Goal: Task Accomplishment & Management: Complete application form

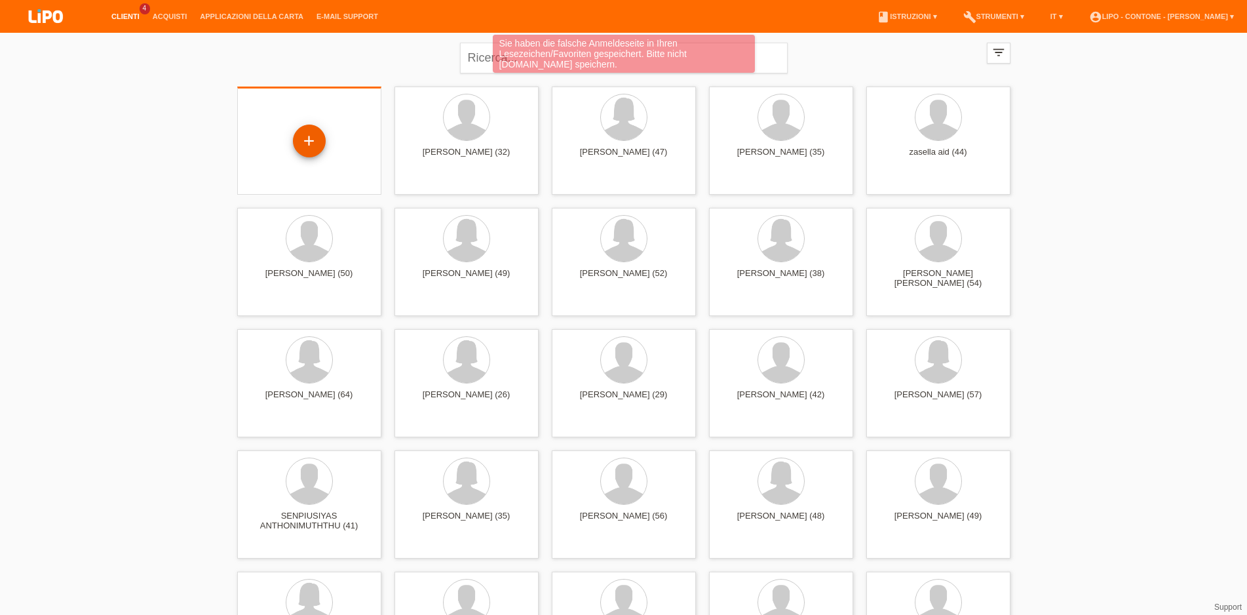
click at [311, 148] on div "+" at bounding box center [309, 141] width 33 height 33
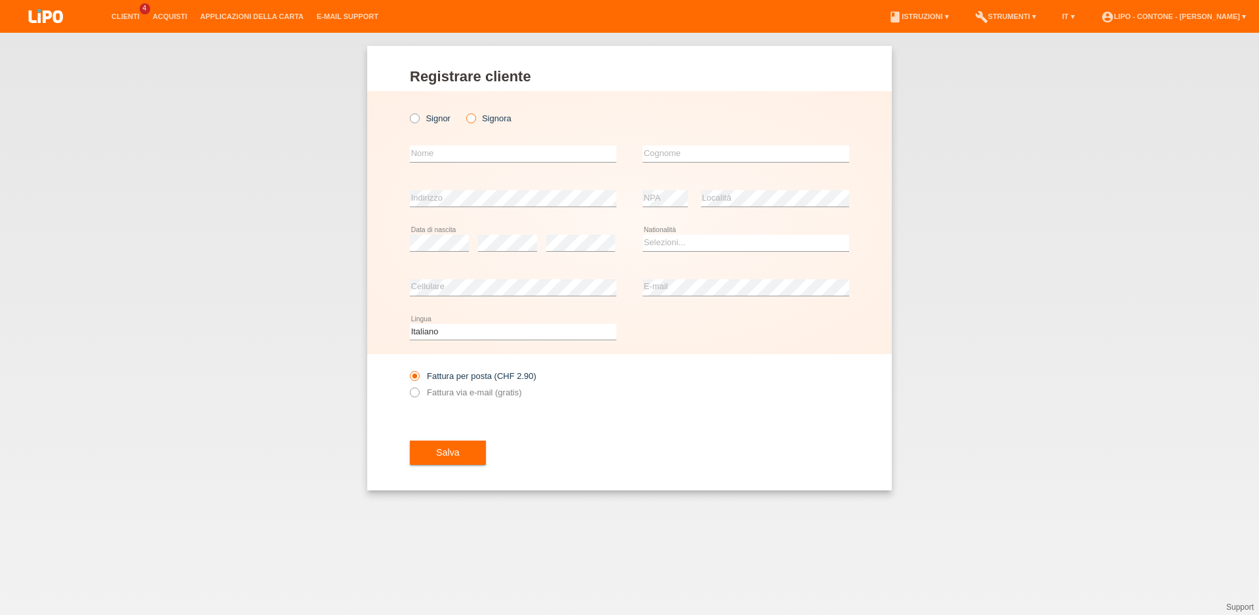
click at [463, 111] on icon at bounding box center [463, 111] width 0 height 0
click at [473, 120] on input "Signora" at bounding box center [470, 117] width 9 height 9
radio input "true"
click at [460, 153] on input "text" at bounding box center [513, 154] width 206 height 16
type input "[PERSON_NAME]"
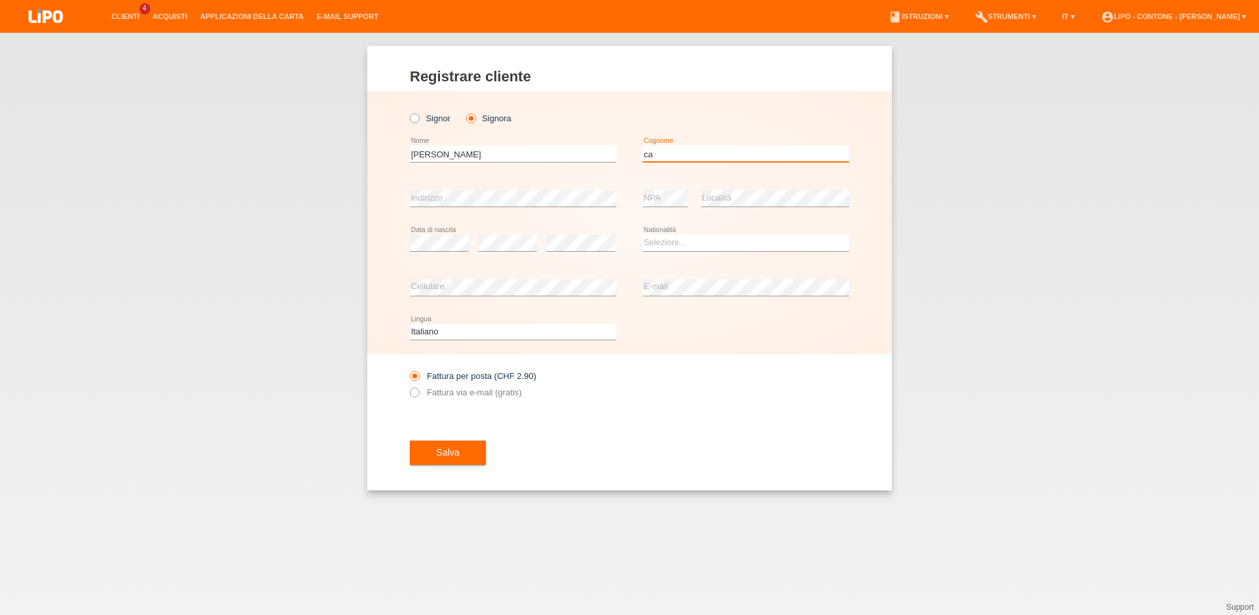
type input "c"
drag, startPoint x: 463, startPoint y: 154, endPoint x: 406, endPoint y: 147, distance: 58.1
click at [410, 147] on input "[PERSON_NAME]" at bounding box center [513, 154] width 206 height 16
type input "antonio"
type input "pagliuca"
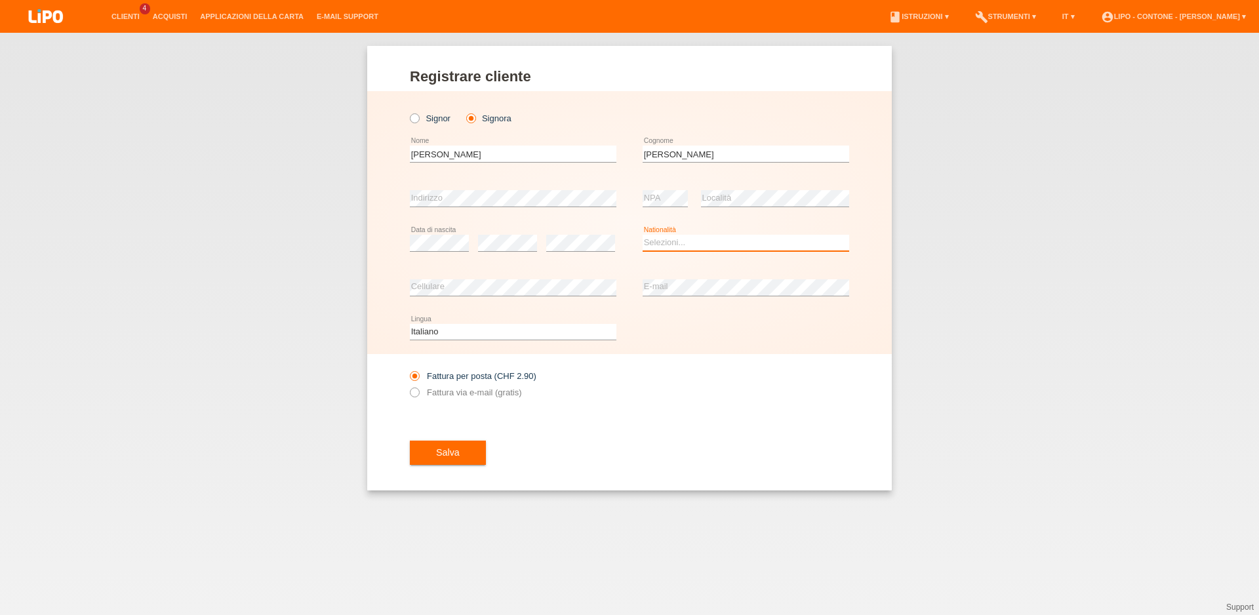
click at [642, 235] on select "Selezioni... Svizzera Austria Germania Liechtenstein ------------ Afghanistan A…" at bounding box center [745, 243] width 206 height 16
select select "IT"
click at [0, 0] on option "Italia" at bounding box center [0, 0] width 0 height 0
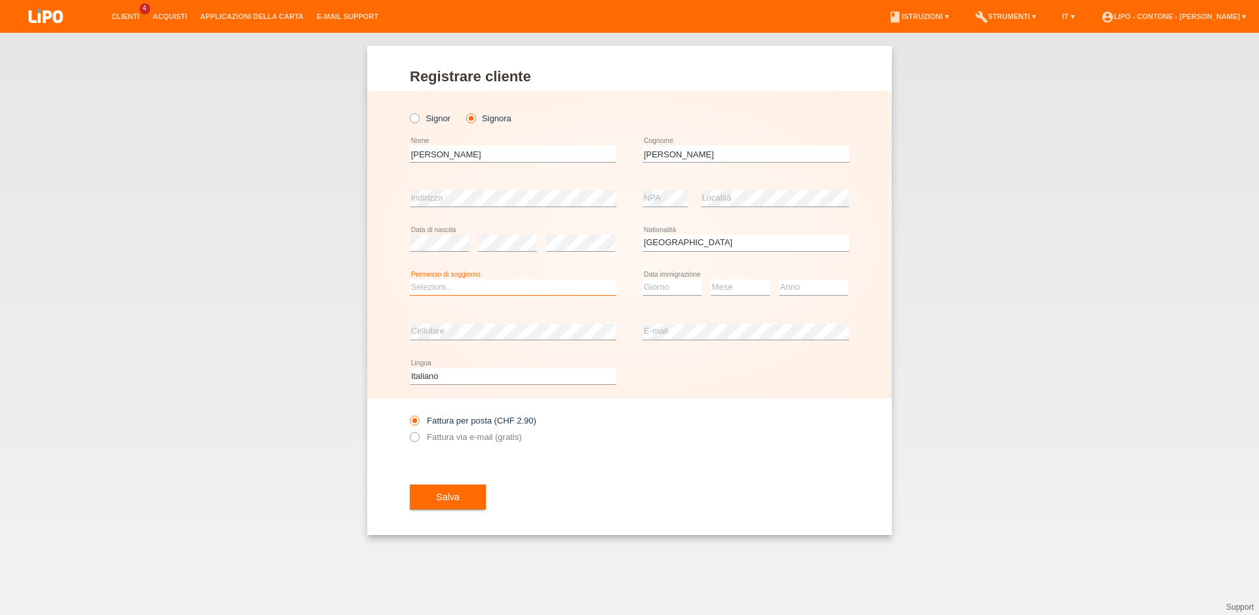
click at [410, 279] on select "Selezioni... C B B - Status di rifugiato Altro" at bounding box center [513, 287] width 206 height 16
select select "C"
click at [0, 0] on option "C" at bounding box center [0, 0] width 0 height 0
click at [681, 297] on div "Giorno 01 02 03 04 05 06 07 08 09 10 11 12 13 14 15" at bounding box center [671, 287] width 59 height 45
click at [642, 279] on select "Giorno 01 02 03 04 05 06 07 08 09 10" at bounding box center [671, 287] width 59 height 16
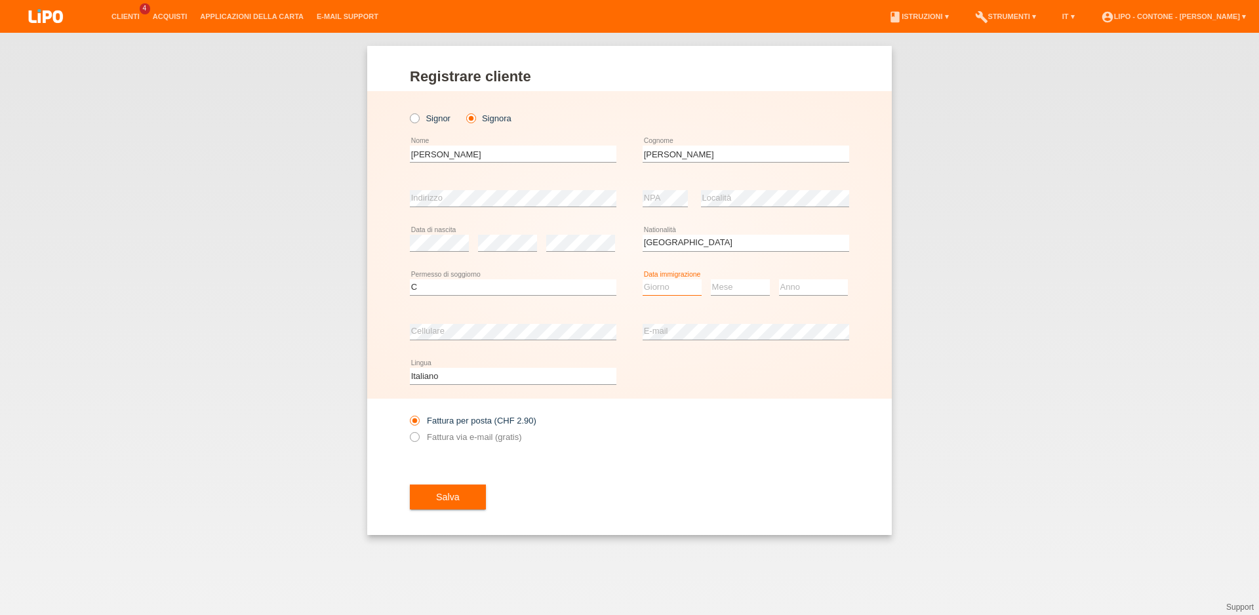
select select "05"
click at [0, 0] on option "05" at bounding box center [0, 0] width 0 height 0
click at [711, 279] on select "Mese 01 02 03 04 05 06 07 08 09 10 11" at bounding box center [740, 287] width 59 height 16
select select "03"
click at [0, 0] on option "03" at bounding box center [0, 0] width 0 height 0
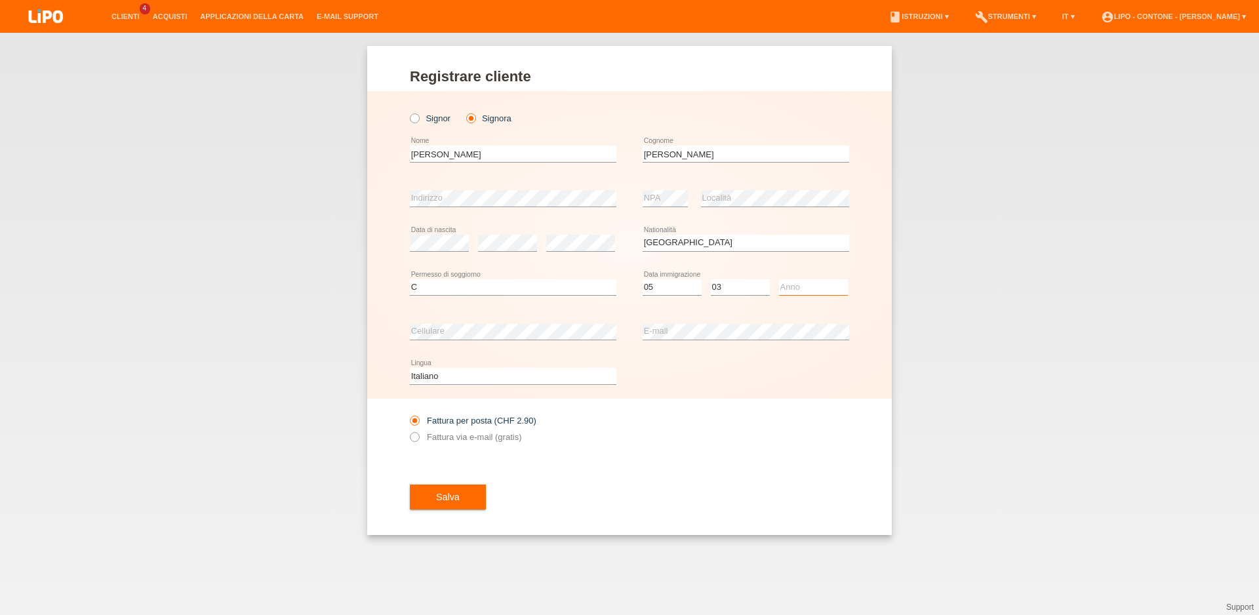
click at [779, 279] on select "Anno 2025 2024 2023 2022 2021 2020 2019 2018 2017 2016 2015 2014 2013 2012 2011…" at bounding box center [813, 287] width 69 height 16
select select "1980"
click at [0, 0] on option "1980" at bounding box center [0, 0] width 0 height 0
click at [449, 499] on span "Salva" at bounding box center [448, 497] width 24 height 10
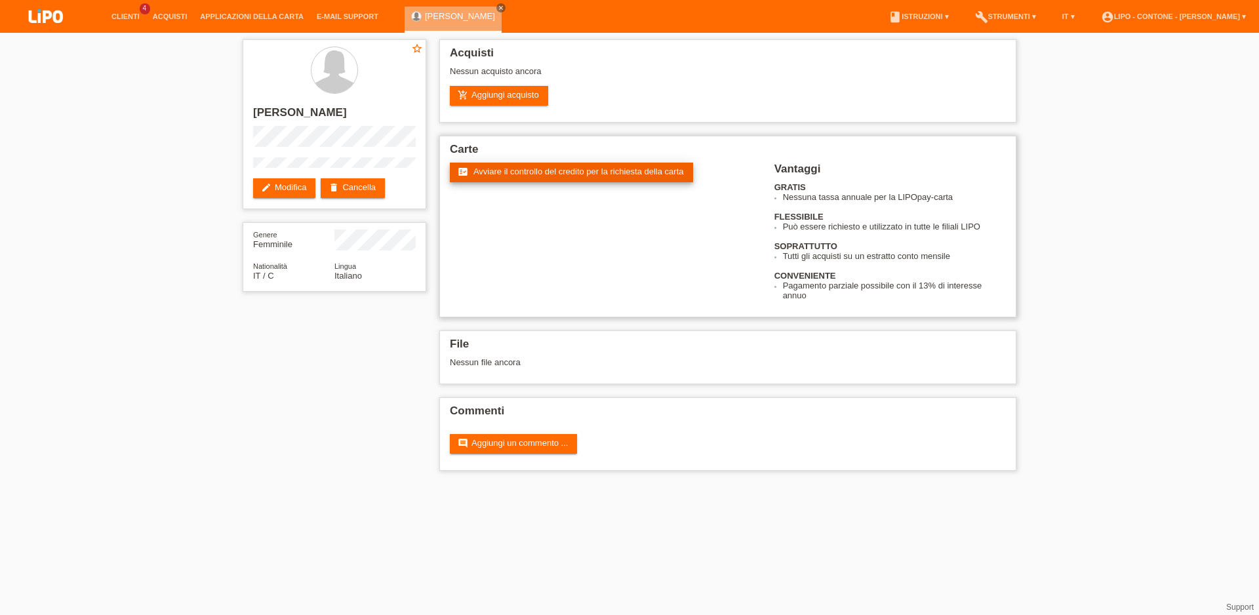
click at [570, 179] on link "fact_check Avviare il controllo del credito per la richiesta della carta" at bounding box center [571, 173] width 243 height 20
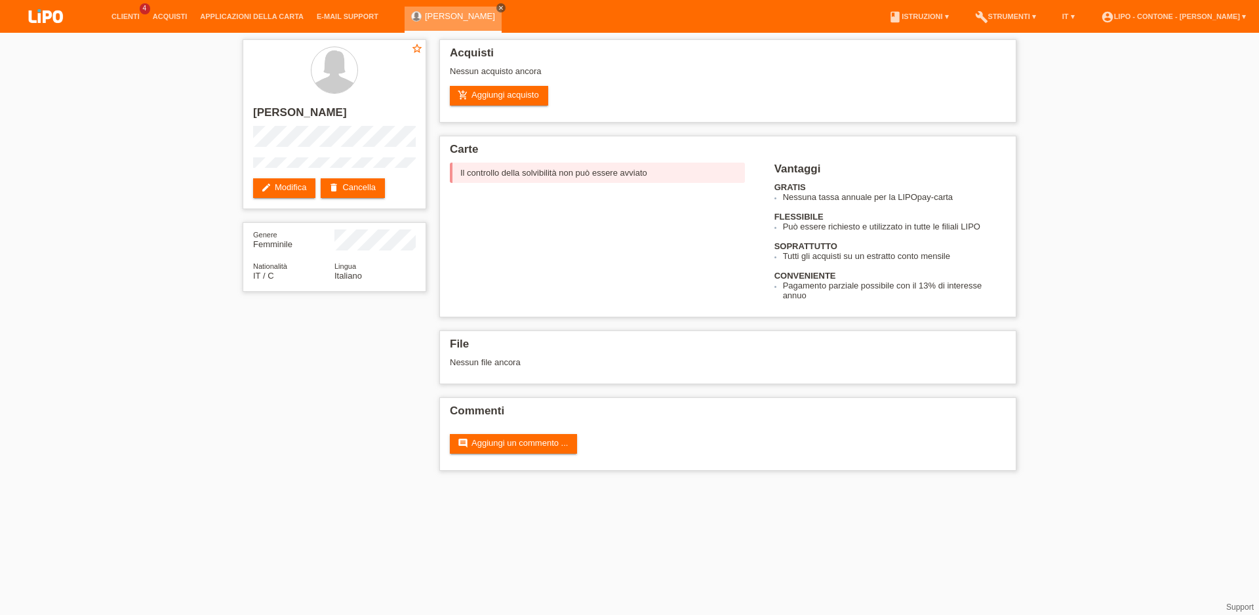
click at [498, 9] on icon "close" at bounding box center [501, 8] width 7 height 7
click at [133, 18] on link "Clienti" at bounding box center [125, 16] width 41 height 8
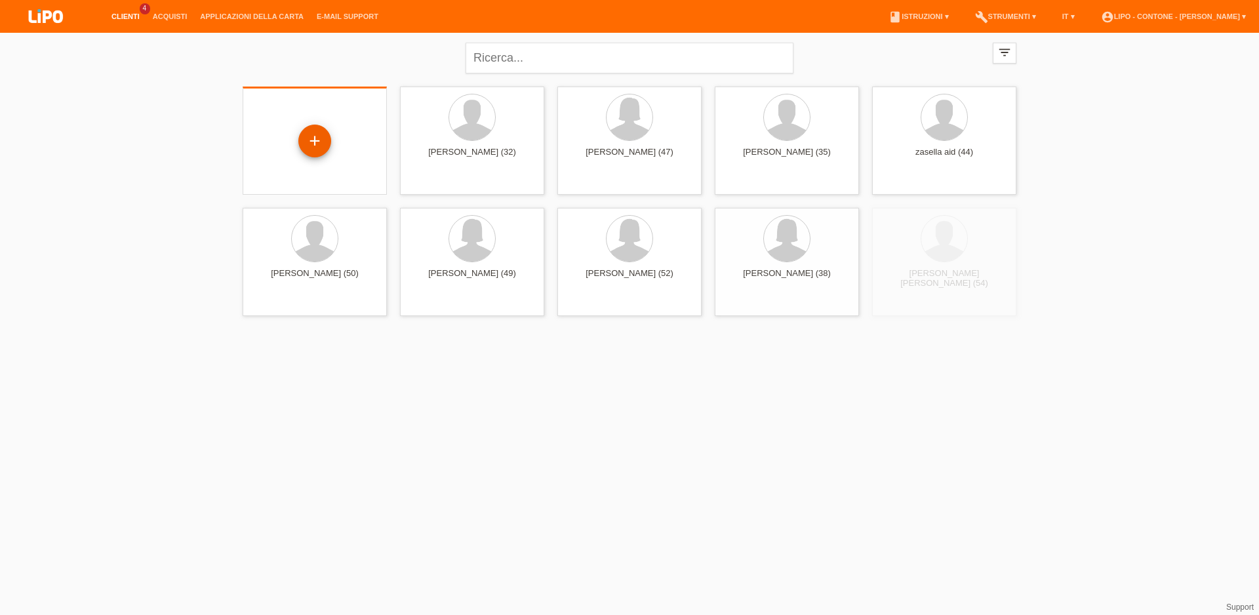
click at [319, 144] on div "+" at bounding box center [314, 141] width 33 height 33
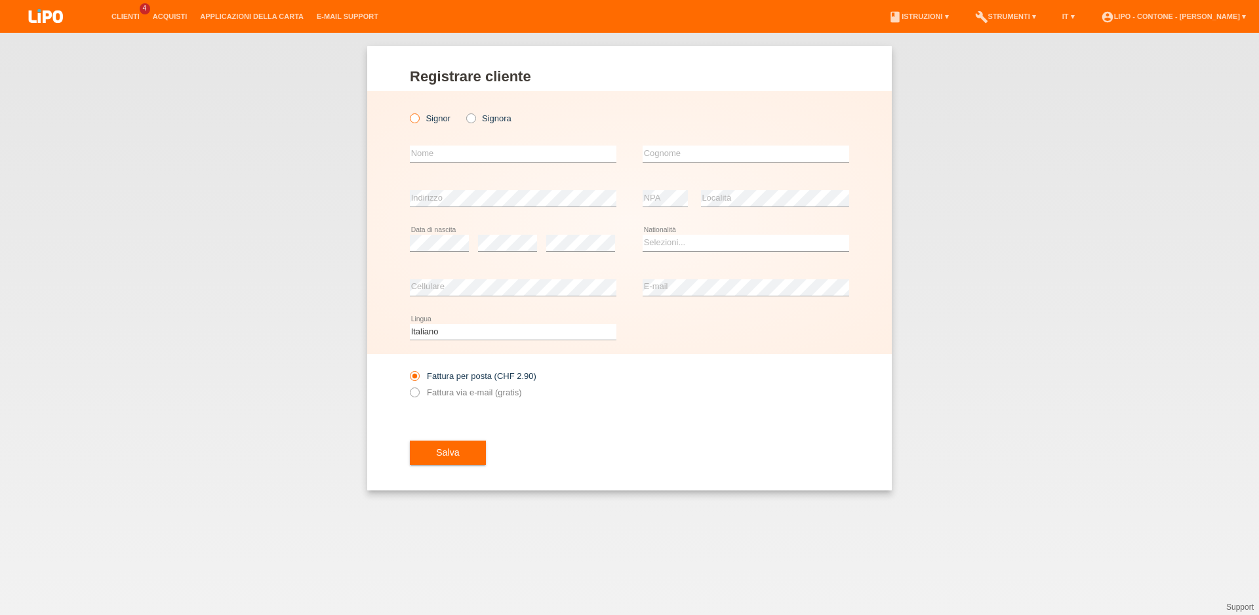
click at [408, 111] on icon at bounding box center [408, 111] width 0 height 0
click at [416, 121] on input "Signor" at bounding box center [414, 117] width 9 height 9
radio input "true"
click at [463, 111] on icon at bounding box center [463, 111] width 0 height 0
click at [473, 121] on input "Signora" at bounding box center [470, 117] width 9 height 9
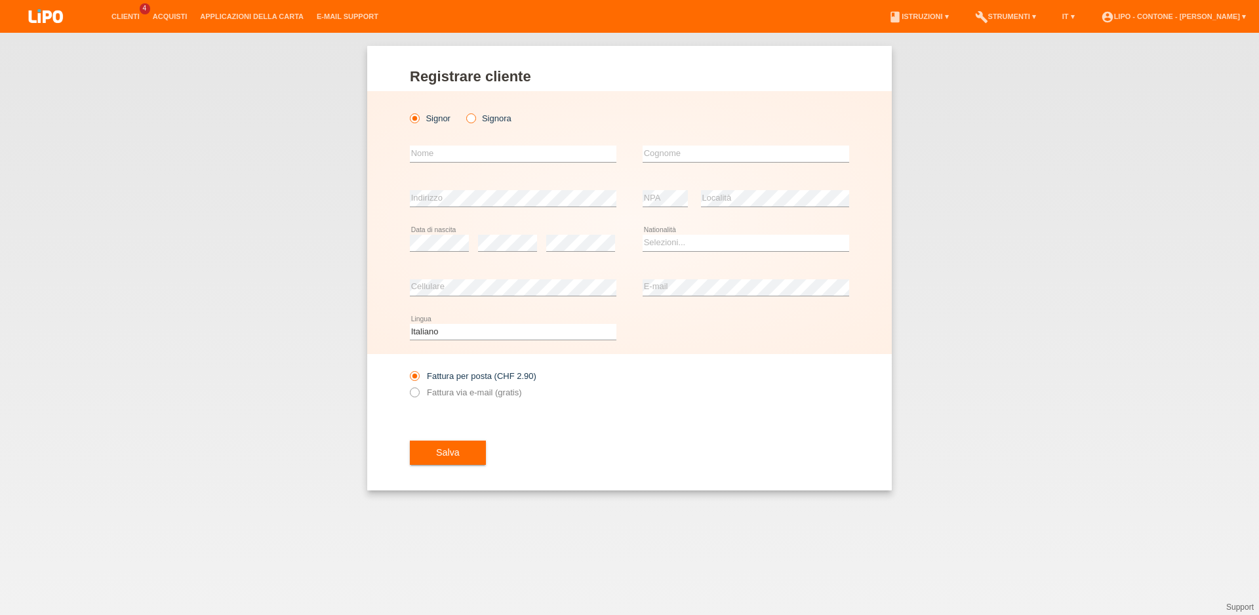
radio input "true"
click at [466, 155] on input "text" at bounding box center [513, 154] width 206 height 16
type input "[PERSON_NAME]"
type input "calio"
click at [427, 252] on div "error Data di nascita" at bounding box center [439, 243] width 59 height 45
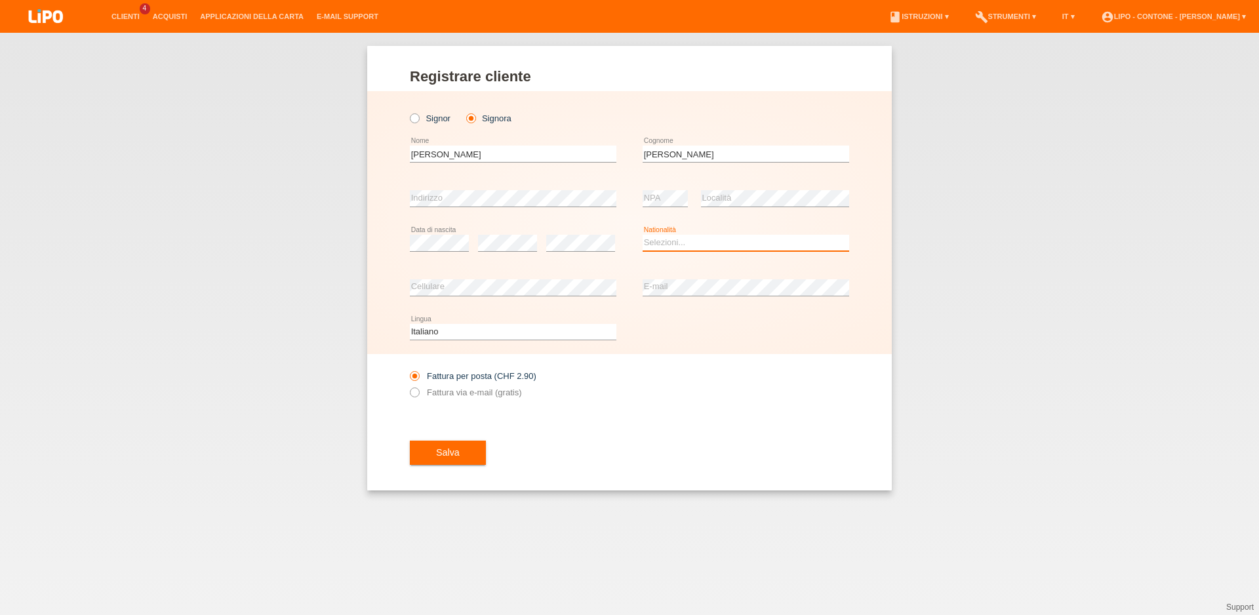
drag, startPoint x: 707, startPoint y: 251, endPoint x: 713, endPoint y: 241, distance: 11.7
click at [713, 241] on select "Selezioni... Svizzera Austria Germania Liechtenstein ------------ Afghanistan A…" at bounding box center [745, 243] width 206 height 16
select select "CH"
click at [0, 0] on option "Svizzera" at bounding box center [0, 0] width 0 height 0
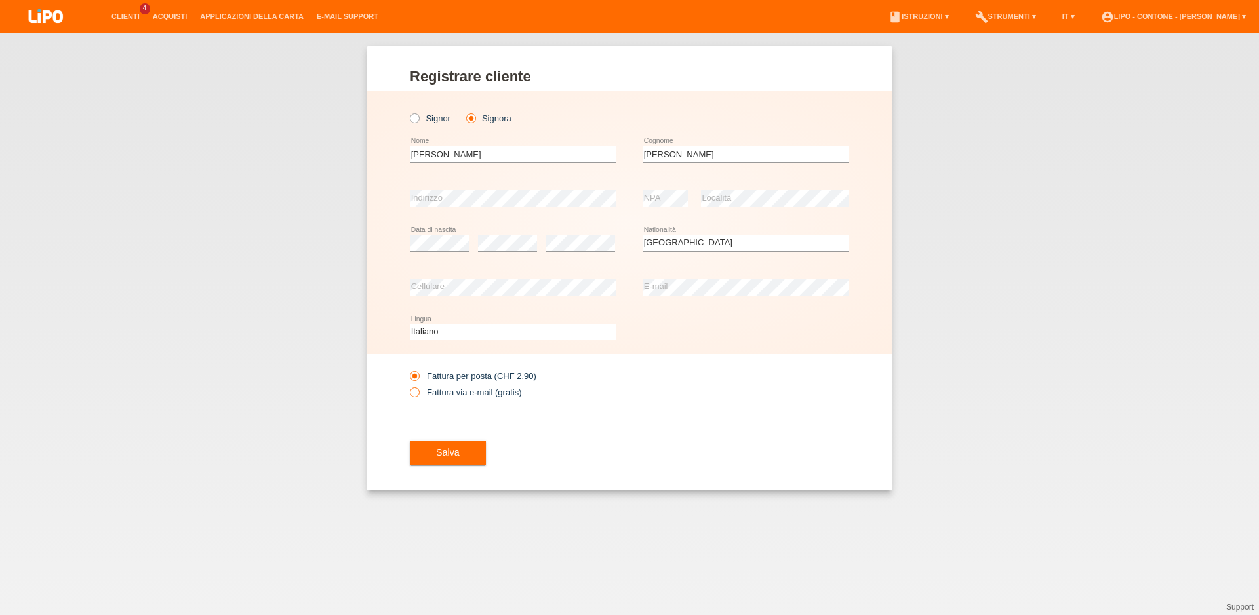
click at [423, 395] on label "Fattura via e-mail (gratis)" at bounding box center [465, 392] width 111 height 10
click at [418, 395] on input "Fattura via e-mail (gratis)" at bounding box center [414, 395] width 9 height 16
radio input "true"
click at [444, 452] on span "Salva" at bounding box center [448, 452] width 24 height 10
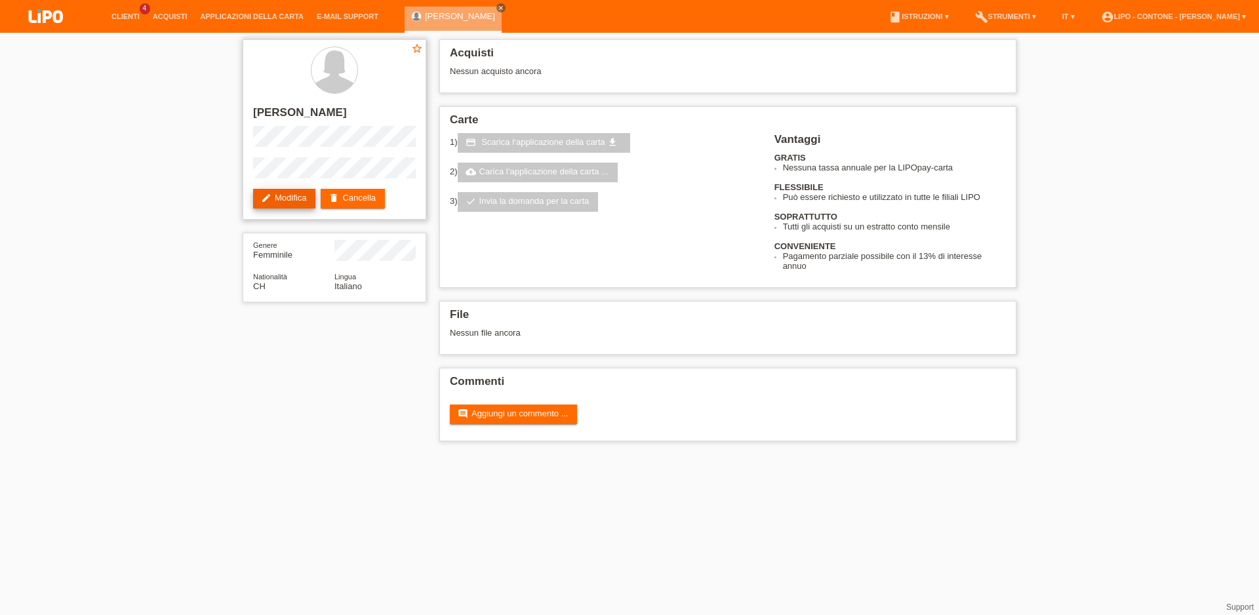
click at [301, 199] on link "edit Modifica" at bounding box center [284, 199] width 62 height 20
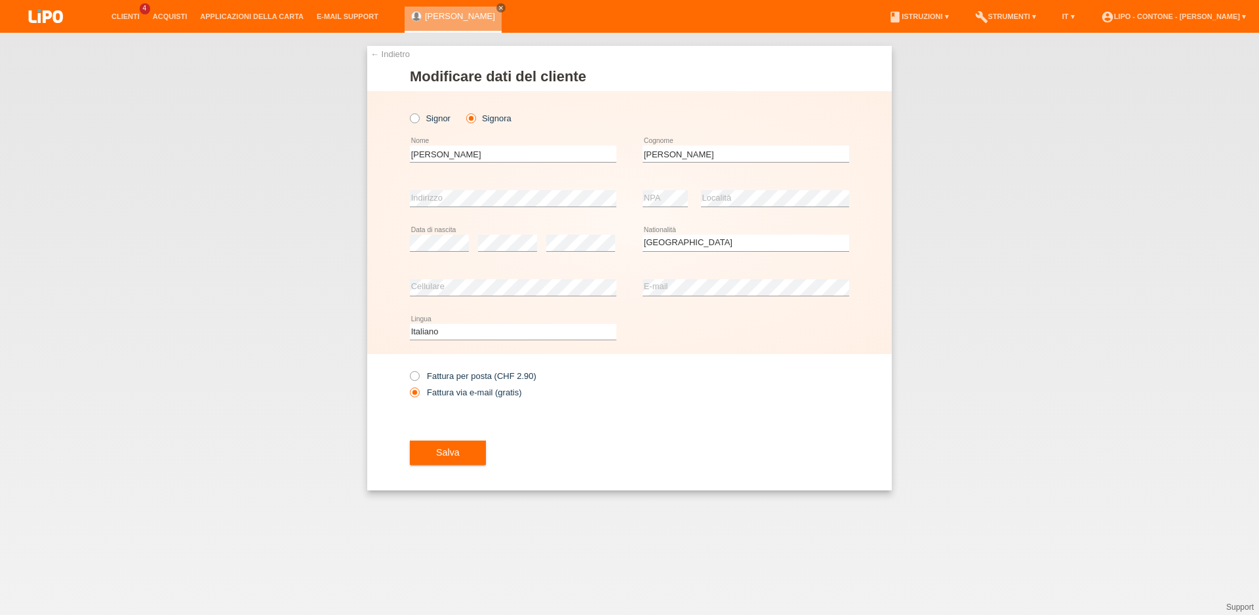
select select "CH"
click at [437, 378] on label "Fattura per posta (CHF 2.90)" at bounding box center [473, 376] width 127 height 10
click at [418, 378] on input "Fattura per posta (CHF 2.90)" at bounding box center [414, 379] width 9 height 16
radio input "true"
click at [462, 456] on button "Salva" at bounding box center [448, 452] width 76 height 25
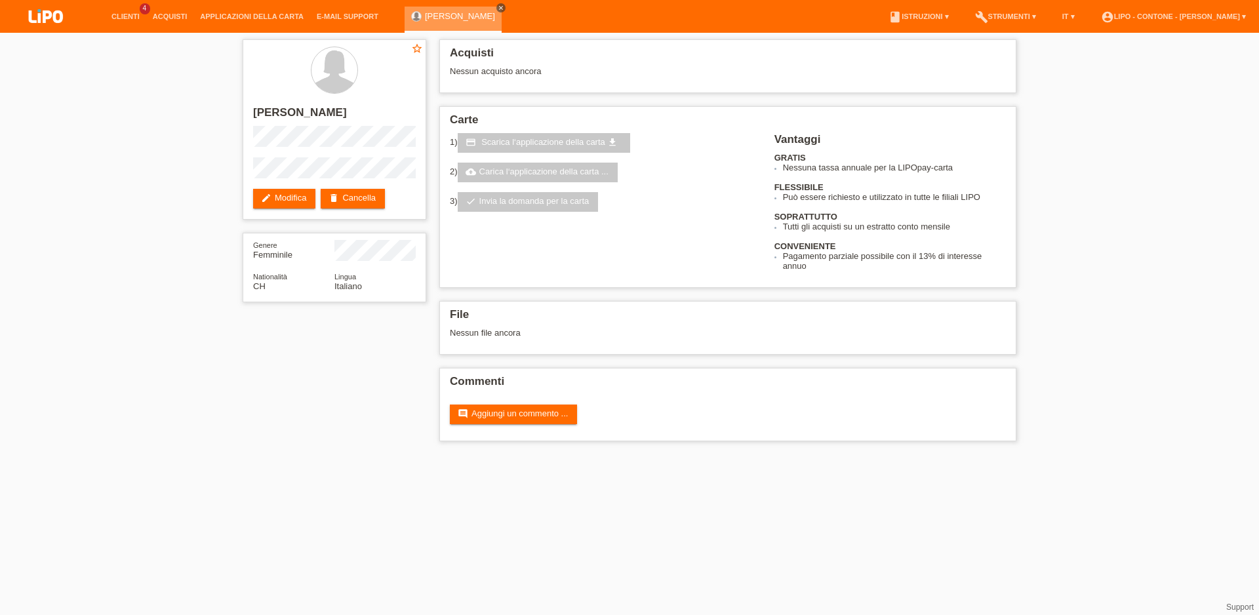
click at [498, 10] on icon "close" at bounding box center [501, 8] width 7 height 7
click at [117, 16] on link "Clienti" at bounding box center [125, 16] width 41 height 8
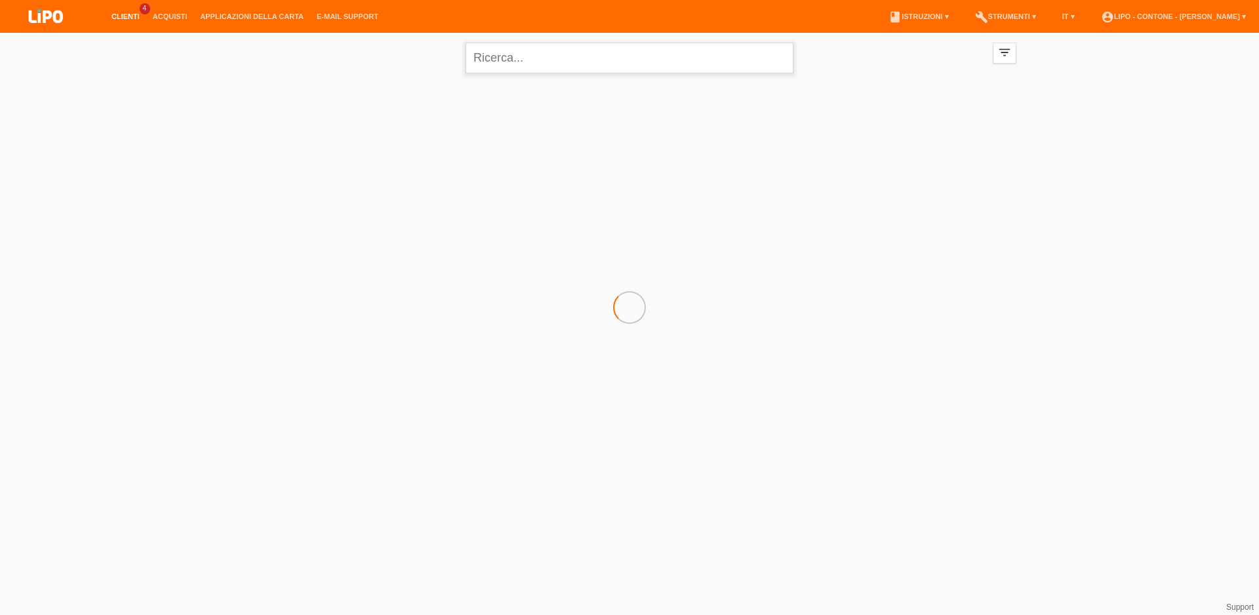
click at [497, 57] on input "text" at bounding box center [629, 58] width 328 height 31
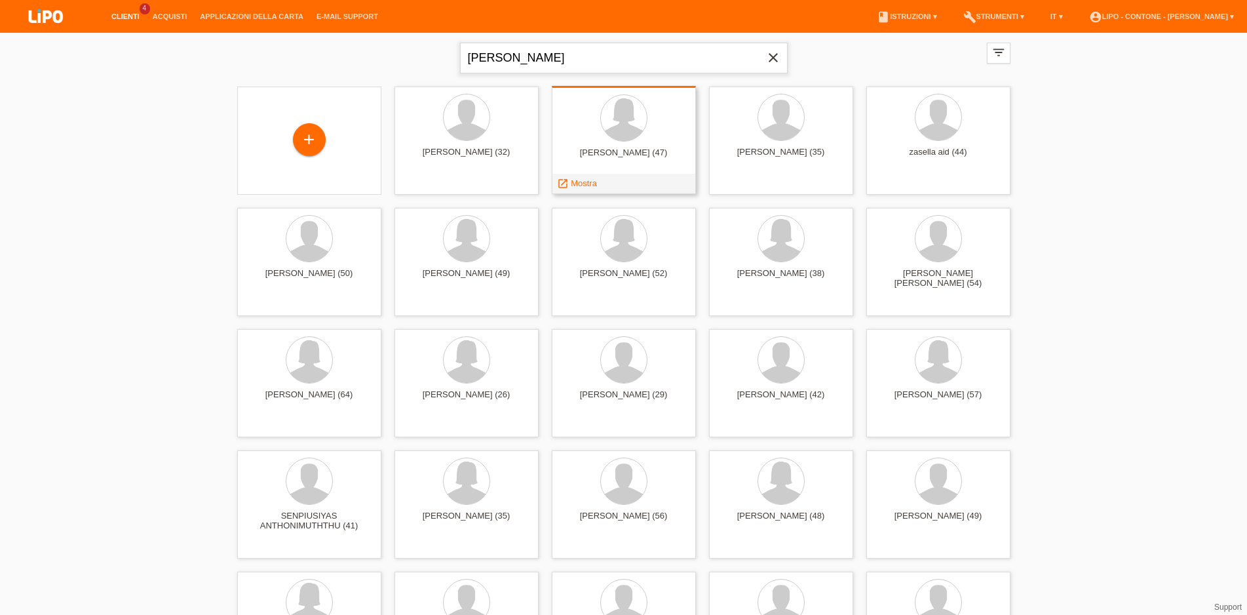
type input "[PERSON_NAME]"
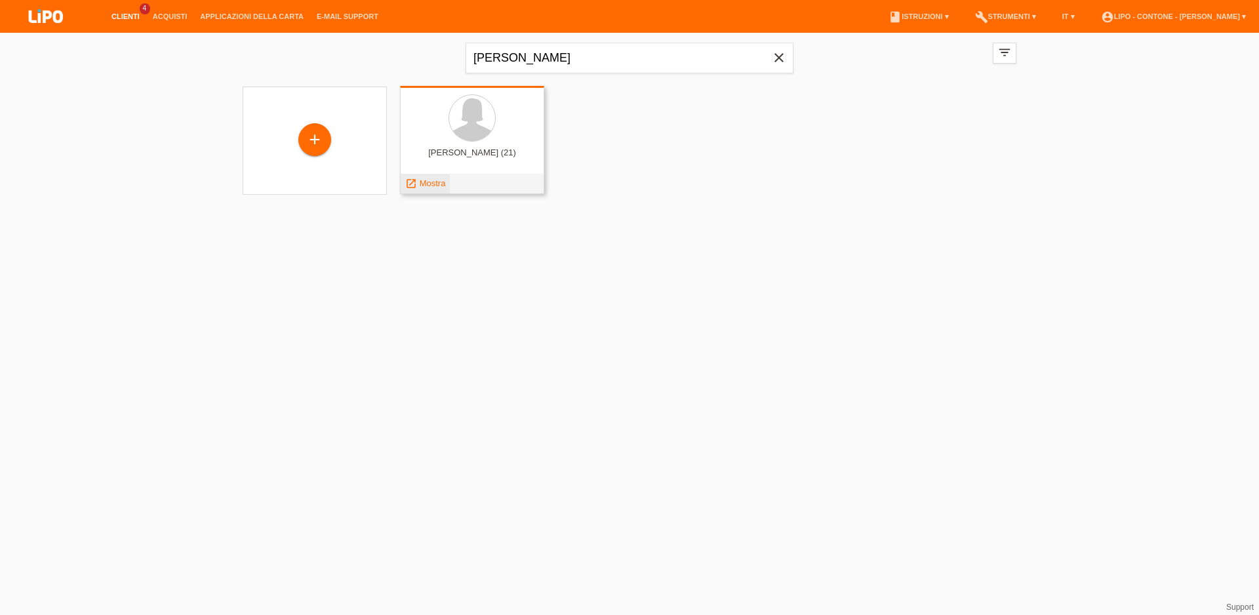
click at [427, 182] on span "Mostra" at bounding box center [433, 183] width 26 height 10
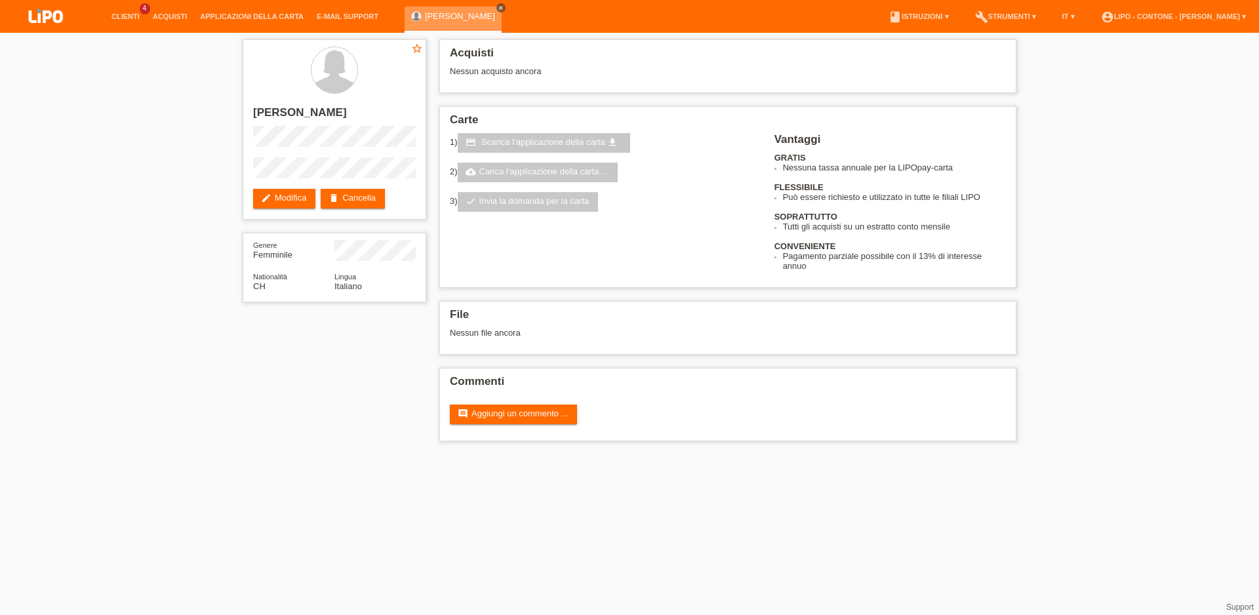
click at [498, 8] on icon "close" at bounding box center [501, 8] width 7 height 7
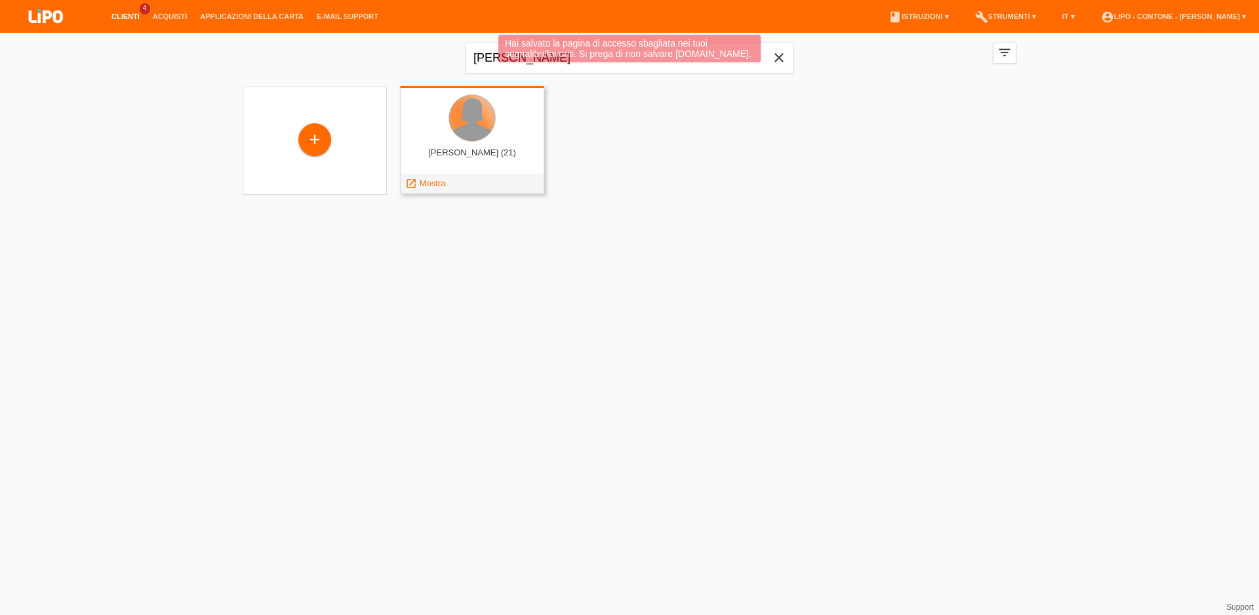
click at [482, 128] on div at bounding box center [472, 118] width 46 height 46
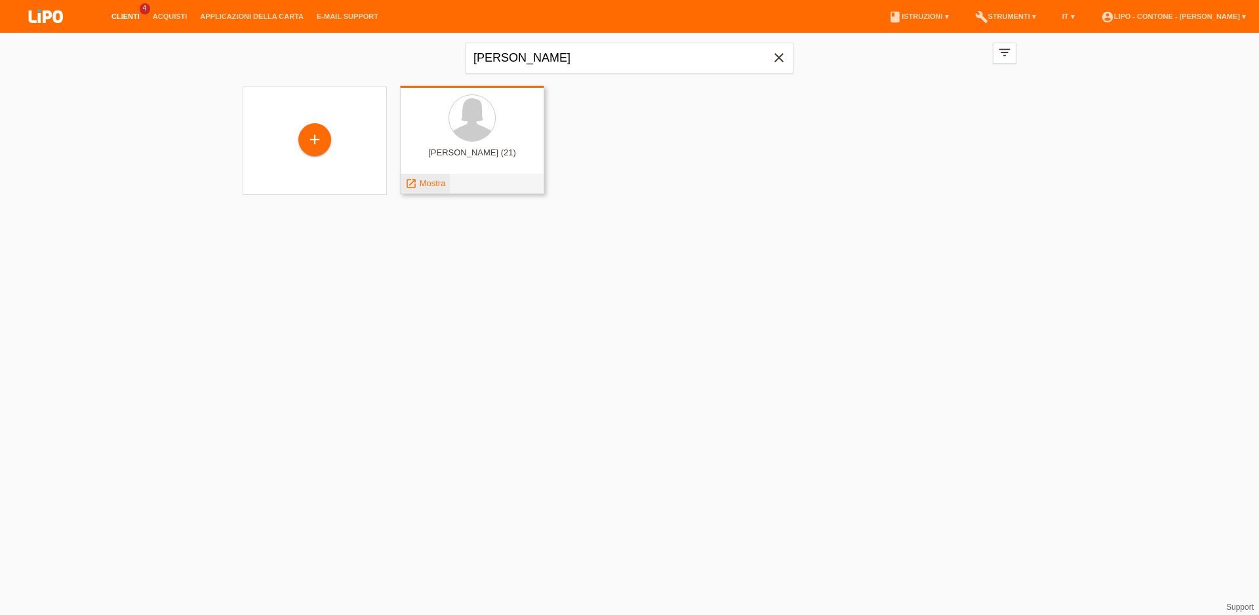
click at [428, 182] on span "Mostra" at bounding box center [433, 183] width 26 height 10
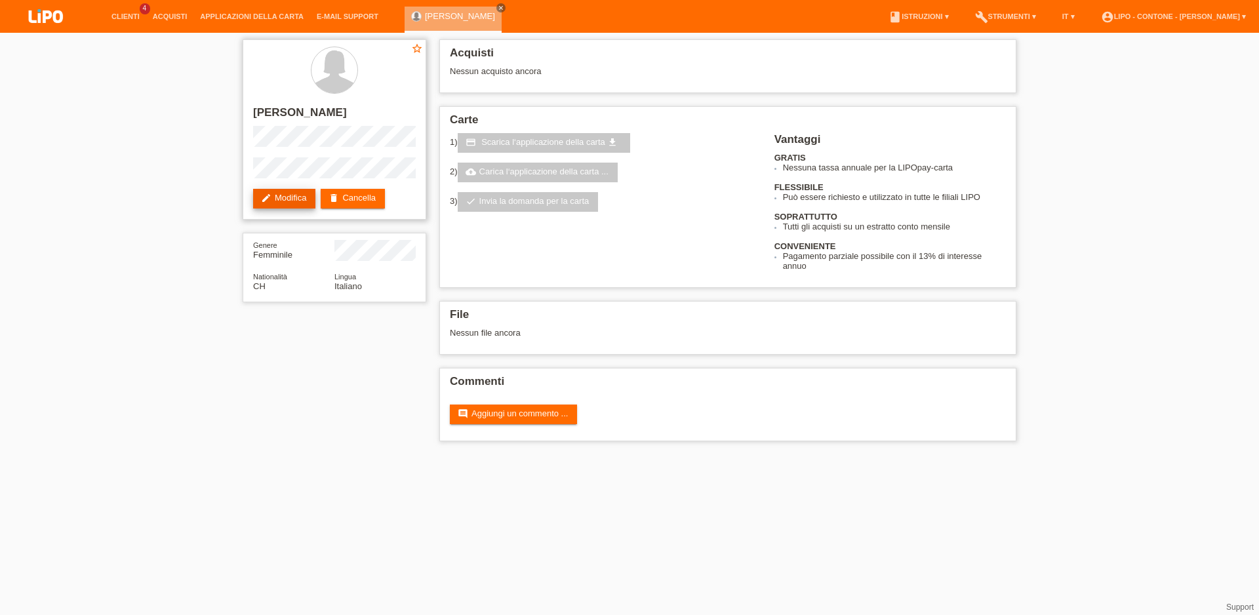
click at [284, 195] on link "edit Modifica" at bounding box center [284, 199] width 62 height 20
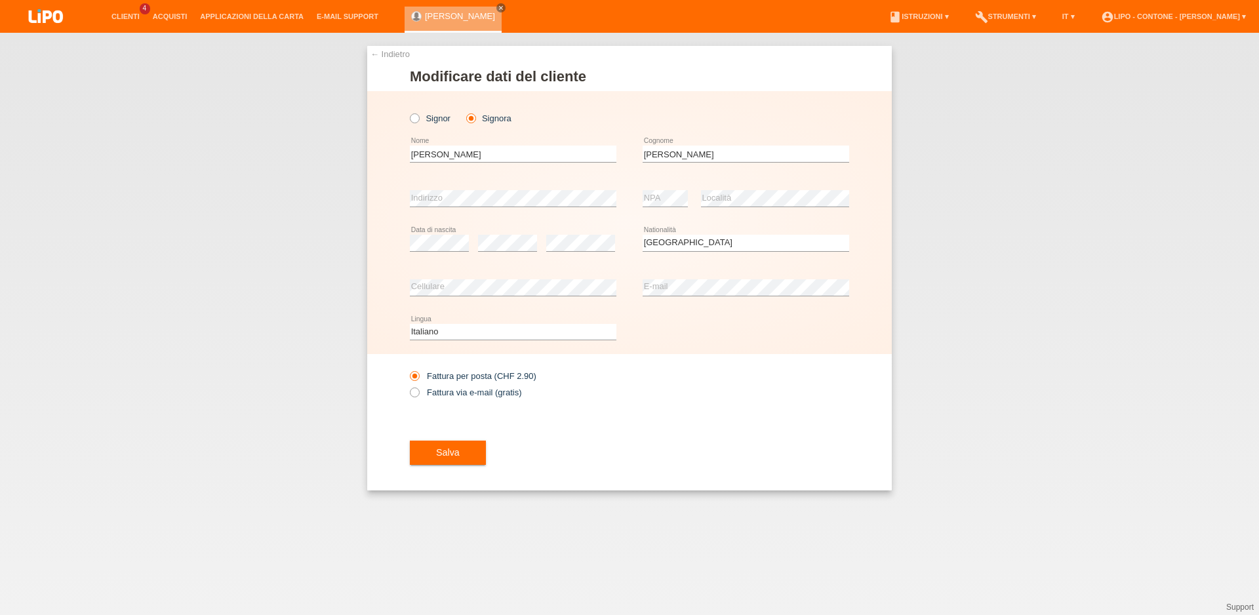
select select "CH"
click at [408, 385] on icon at bounding box center [408, 385] width 0 height 0
click at [418, 395] on input "Fattura via e-mail (gratis)" at bounding box center [414, 395] width 9 height 16
radio input "true"
click at [430, 451] on button "Salva" at bounding box center [448, 452] width 76 height 25
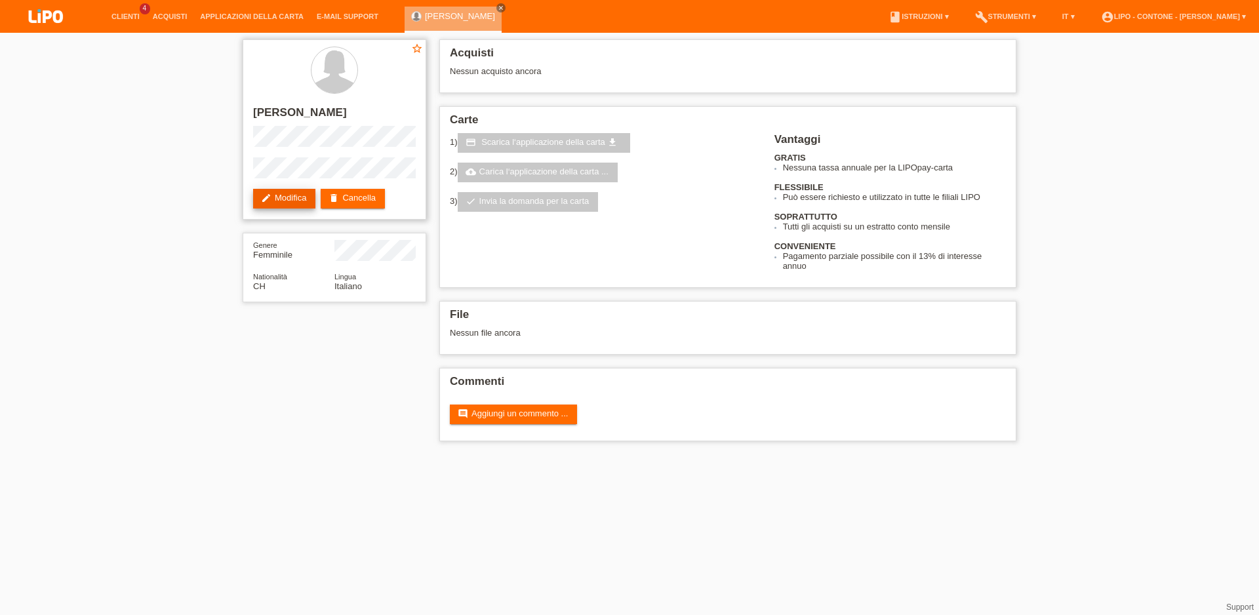
click at [283, 197] on link "edit Modifica" at bounding box center [284, 199] width 62 height 20
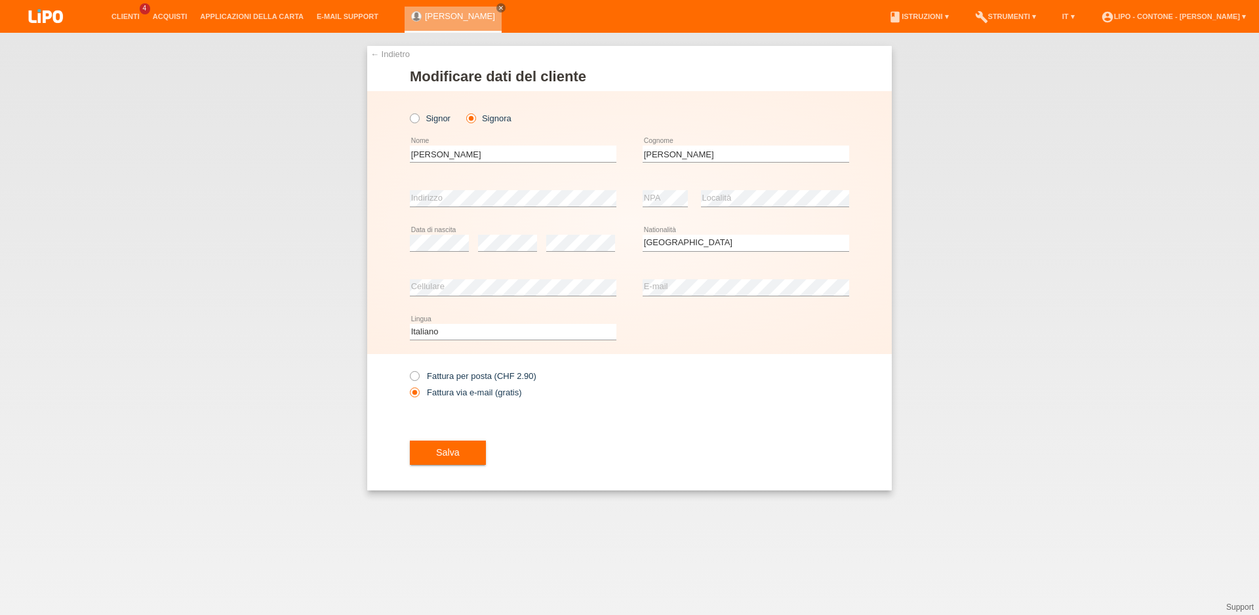
select select "CH"
click at [408, 369] on icon at bounding box center [408, 369] width 0 height 0
click at [416, 379] on input "Fattura per posta (CHF 2.90)" at bounding box center [414, 379] width 9 height 16
radio input "true"
click at [468, 458] on button "Salva" at bounding box center [448, 452] width 76 height 25
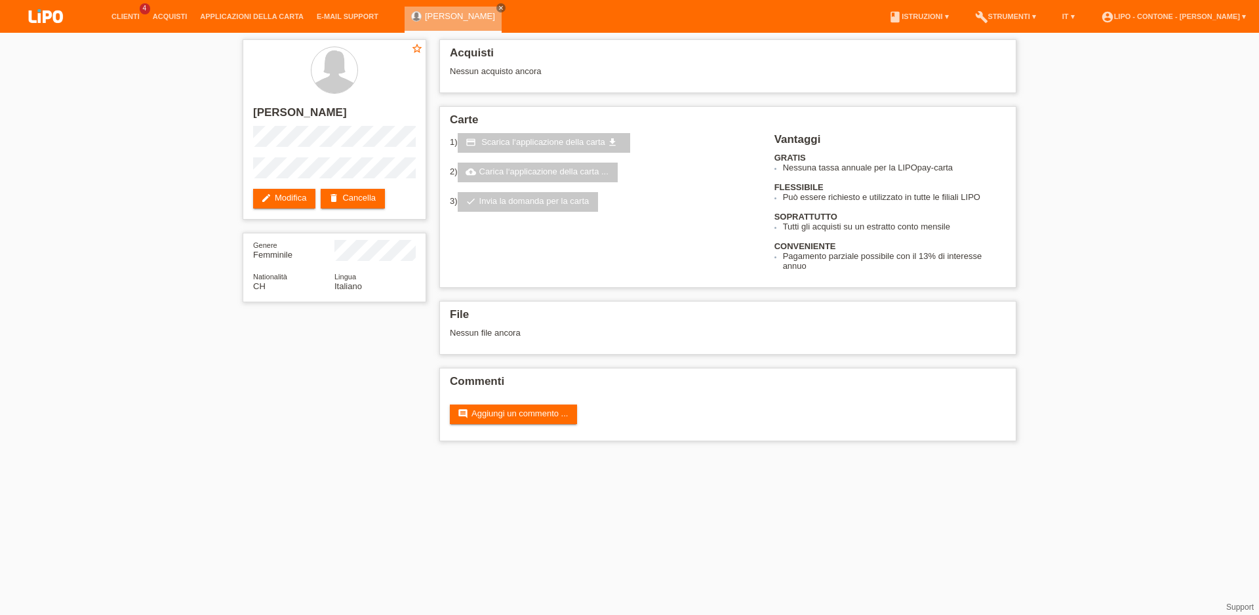
click at [252, 390] on div "star_border [PERSON_NAME] edit Modifica delete Cancella Genere Femminile Nation…" at bounding box center [629, 243] width 787 height 421
click at [175, 109] on div "star_border [PERSON_NAME] edit Modifica delete Cancella Genere Femminile Nation…" at bounding box center [629, 243] width 1259 height 421
drag, startPoint x: 238, startPoint y: 557, endPoint x: 328, endPoint y: 399, distance: 182.0
click at [241, 454] on html "Clienti 4 Acquisti Applicazioni della carta E-mail Support menu" at bounding box center [629, 227] width 1259 height 454
